Goal: Information Seeking & Learning: Learn about a topic

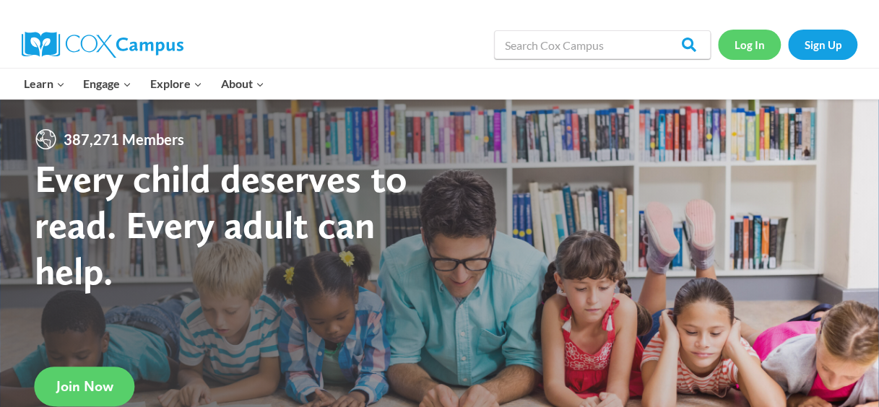
click at [750, 45] on link "Log In" at bounding box center [749, 45] width 63 height 30
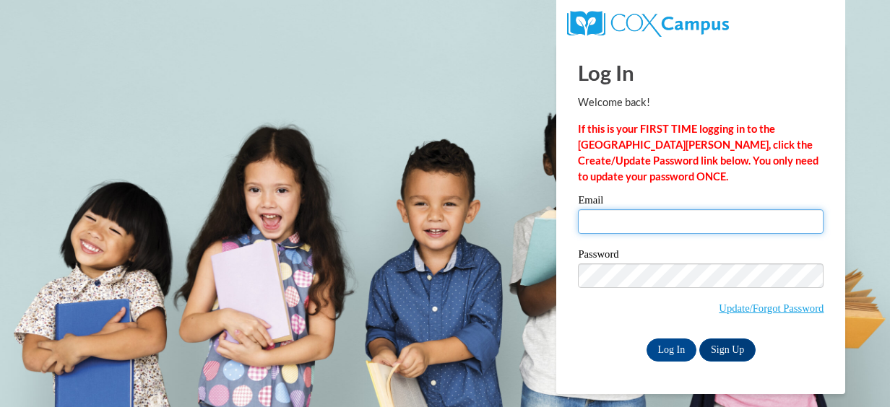
click at [649, 228] on input "Email" at bounding box center [701, 221] width 246 height 25
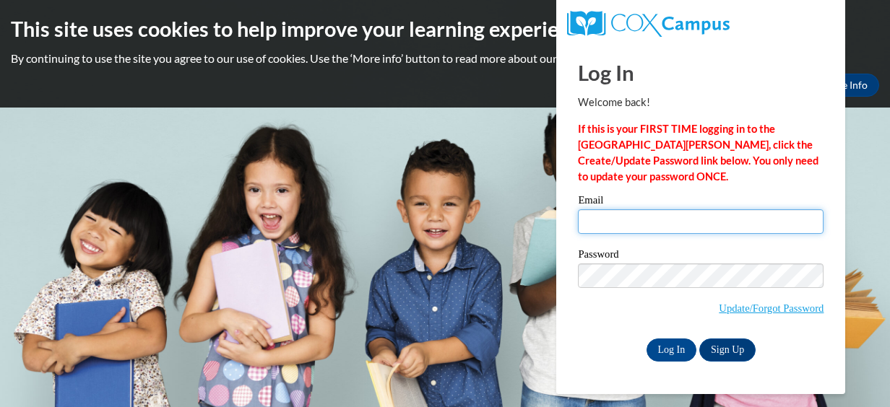
type input "mccraej@vcu.edu"
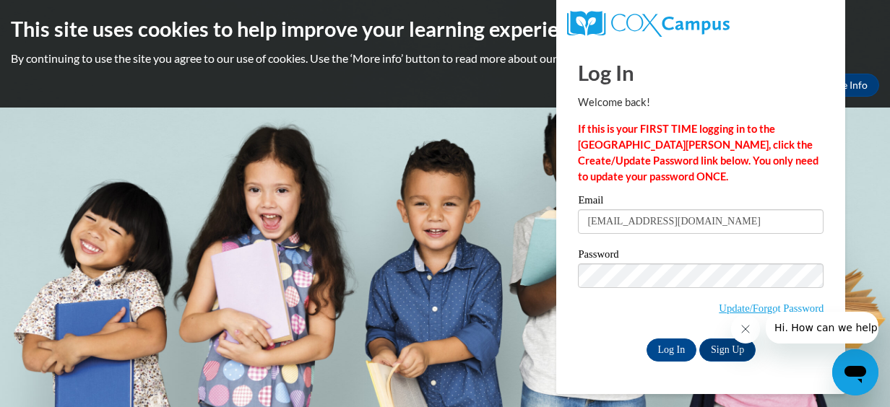
click at [579, 383] on div "Log In Welcome back! If this is your FIRST TIME logging in to the NEW Cox Campu…" at bounding box center [700, 218] width 311 height 351
click at [672, 351] on input "Log In" at bounding box center [671, 350] width 51 height 23
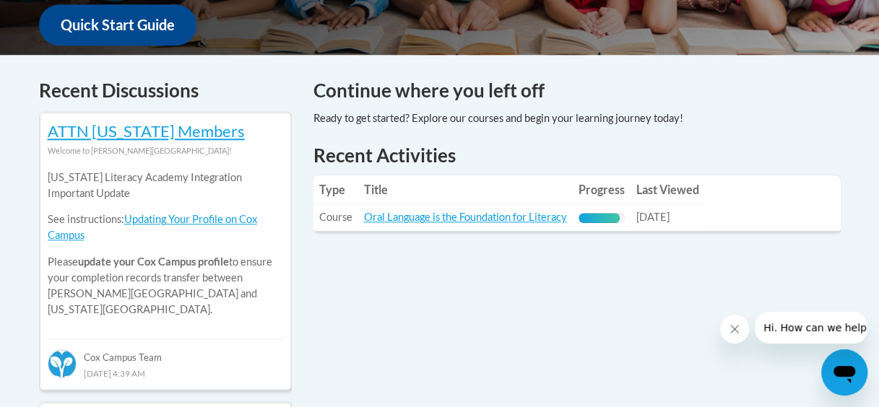
scroll to position [628, 0]
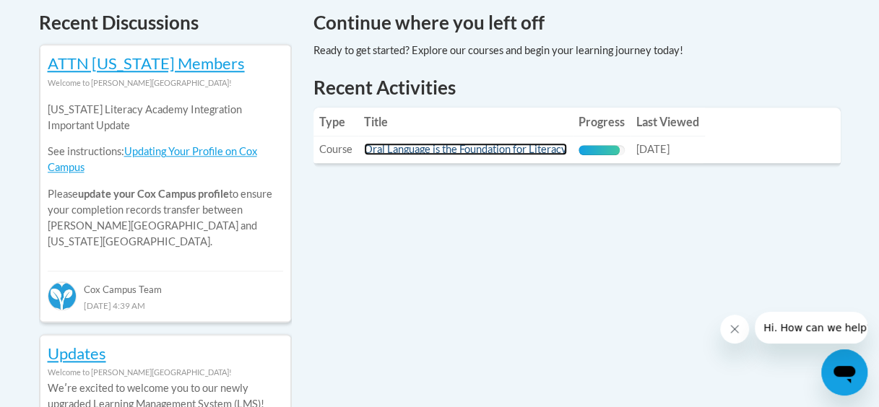
click at [436, 153] on link "Oral Language is the Foundation for Literacy" at bounding box center [465, 149] width 203 height 12
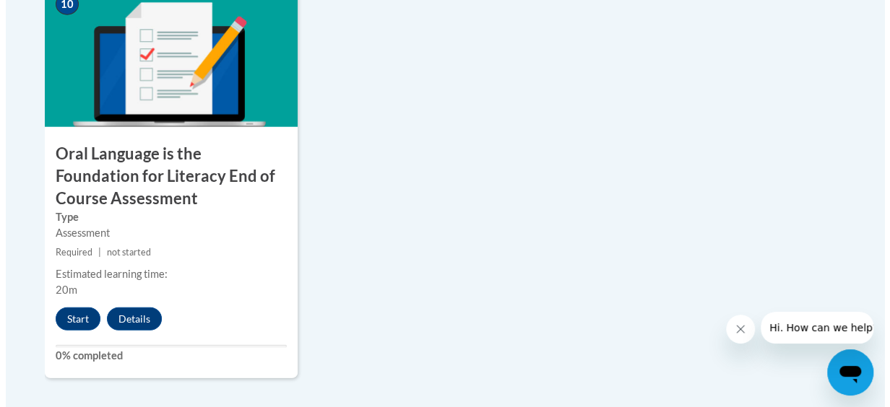
scroll to position [1765, 0]
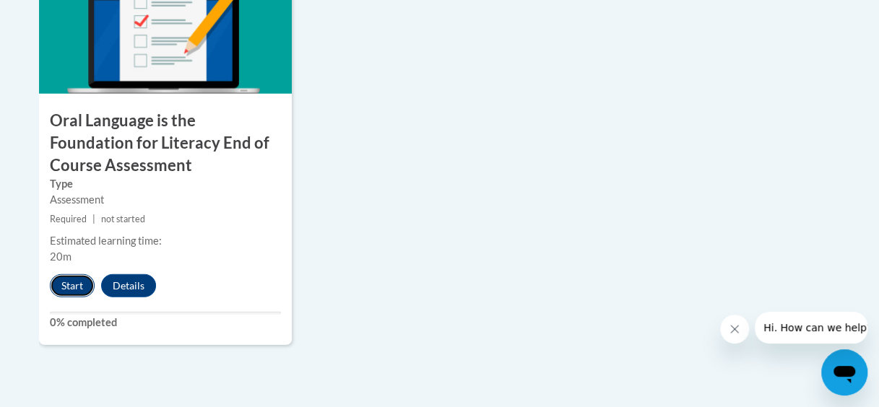
click at [64, 281] on button "Start" at bounding box center [72, 285] width 45 height 23
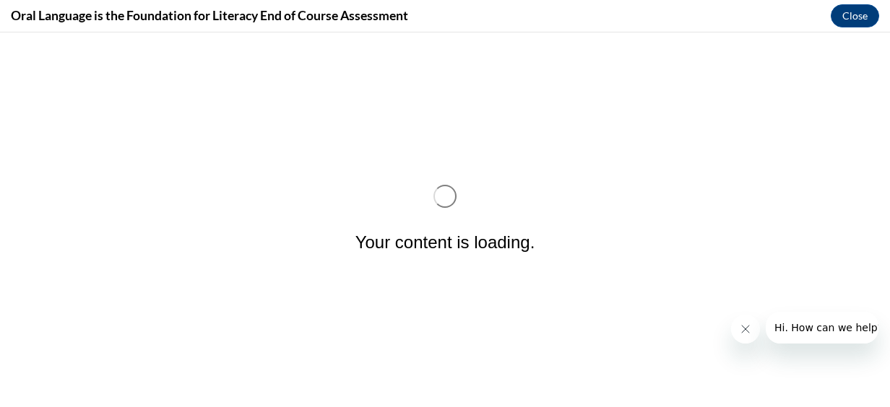
scroll to position [0, 0]
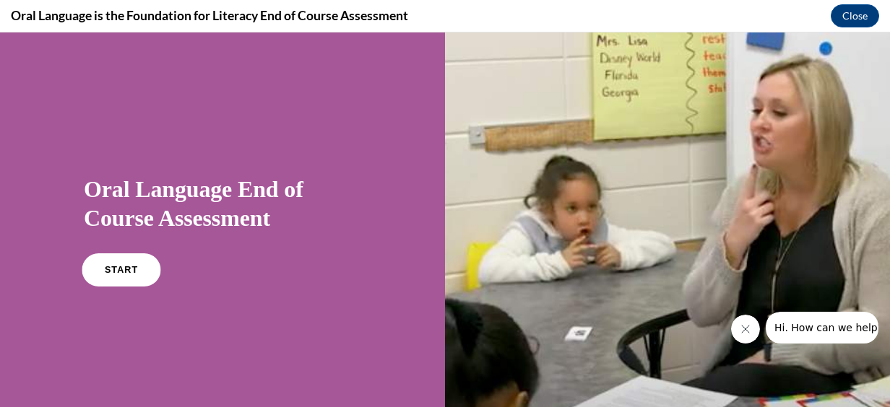
click at [99, 269] on link "START" at bounding box center [121, 270] width 79 height 33
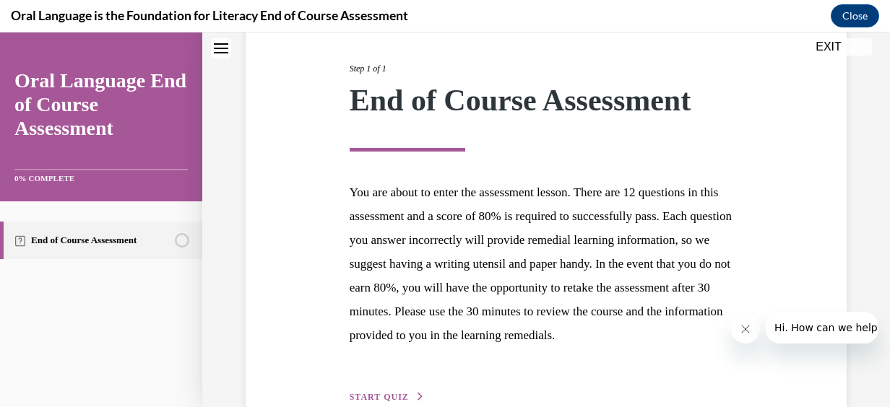
scroll to position [173, 0]
